Goal: Browse casually

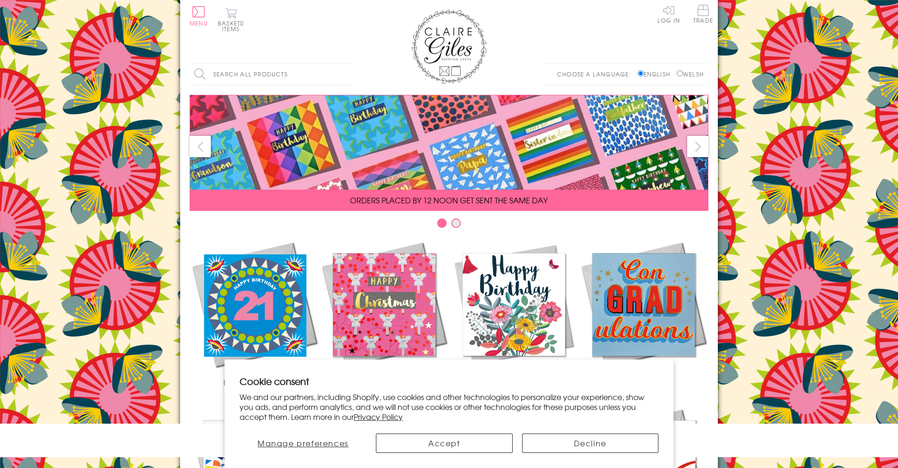
scroll to position [347, 0]
